Goal: Transaction & Acquisition: Purchase product/service

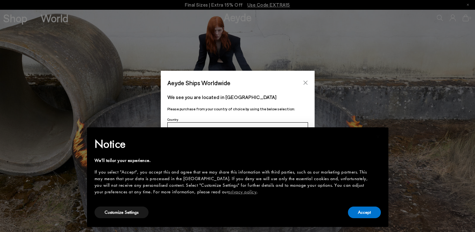
click at [305, 84] on icon "Close" at bounding box center [305, 82] width 5 height 5
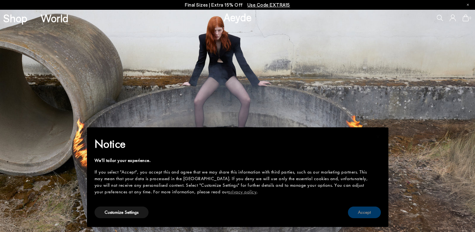
click at [361, 213] on button "Accept" at bounding box center [364, 212] width 33 height 12
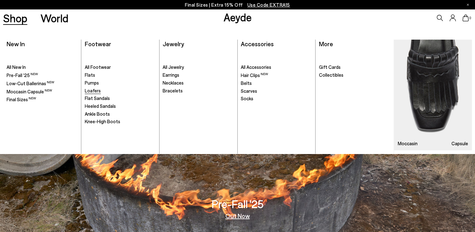
click at [88, 89] on span "Loafers" at bounding box center [93, 91] width 16 height 6
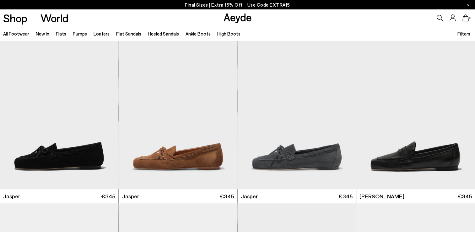
scroll to position [182, 0]
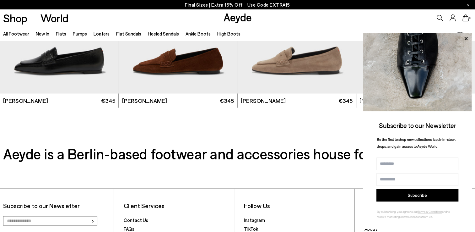
scroll to position [1263, 0]
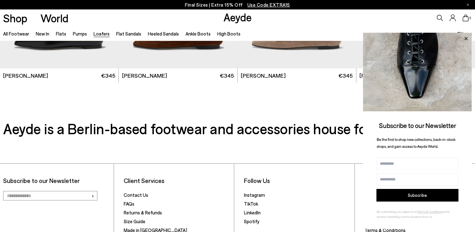
click at [468, 37] on icon at bounding box center [466, 39] width 8 height 8
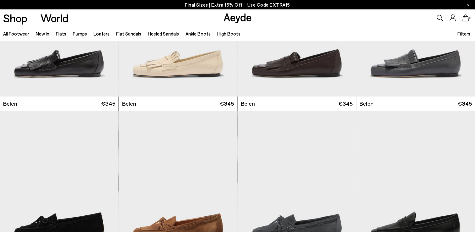
scroll to position [38, 0]
